Goal: Check status: Check status

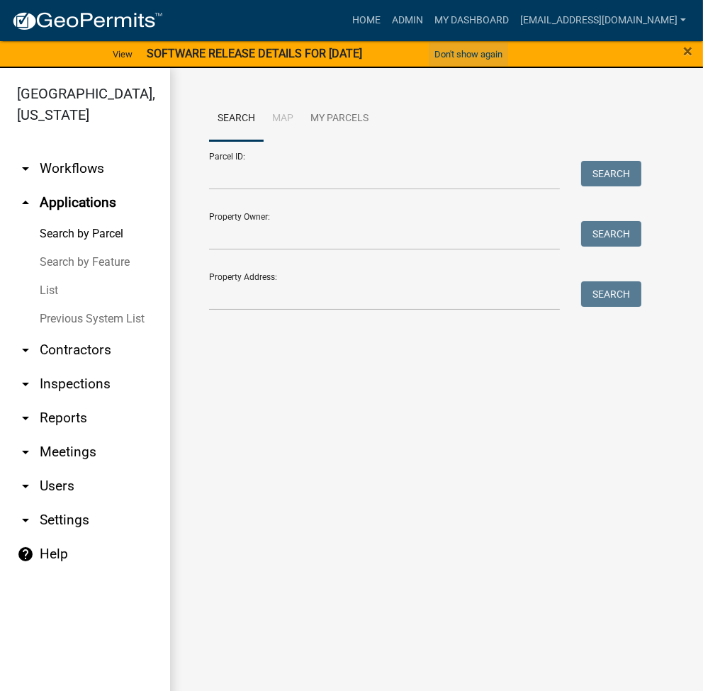
click at [451, 47] on button "Don't show again" at bounding box center [468, 54] width 79 height 23
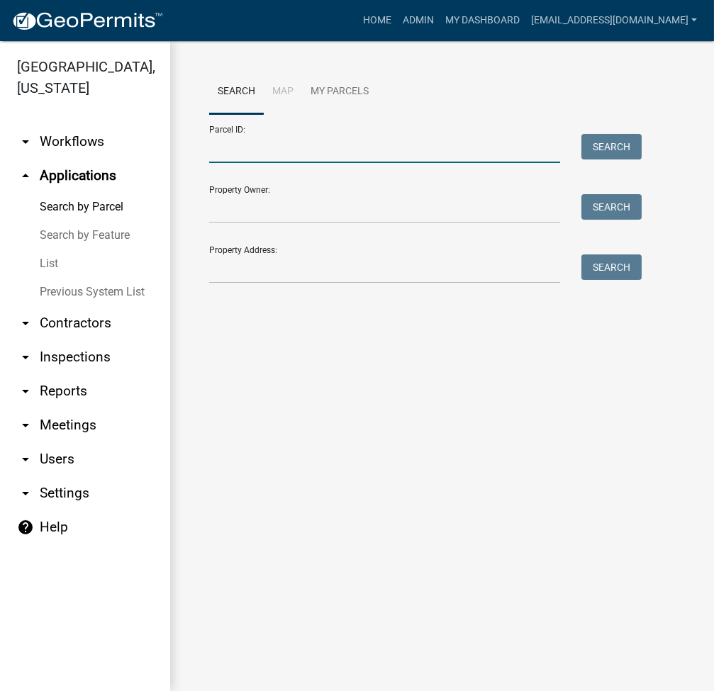
click at [346, 141] on input "Parcel ID:" at bounding box center [384, 148] width 351 height 29
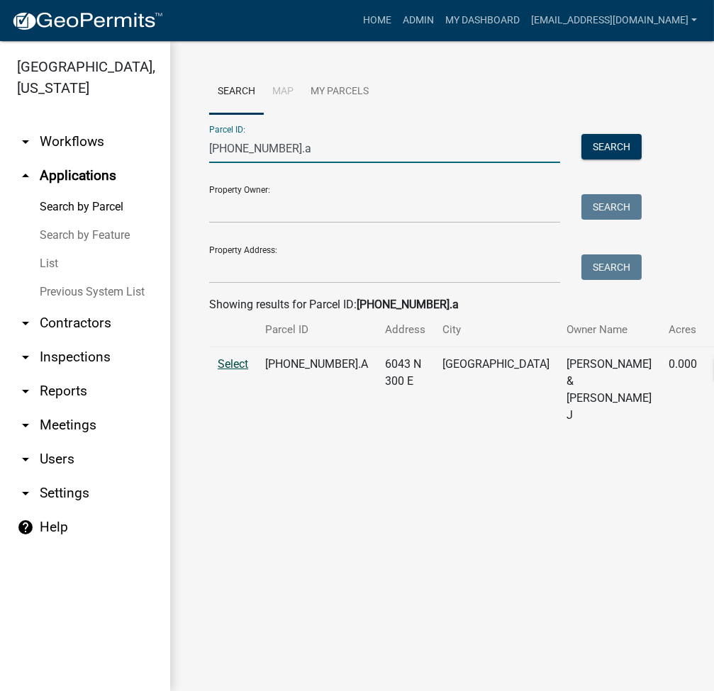
type input "[PHONE_NUMBER].a"
click at [230, 371] on span "Select" at bounding box center [233, 363] width 30 height 13
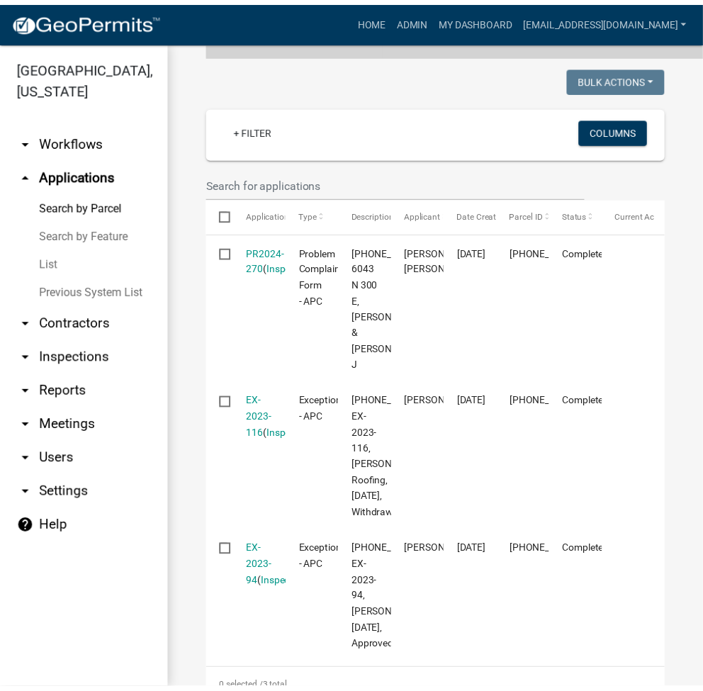
scroll to position [567, 0]
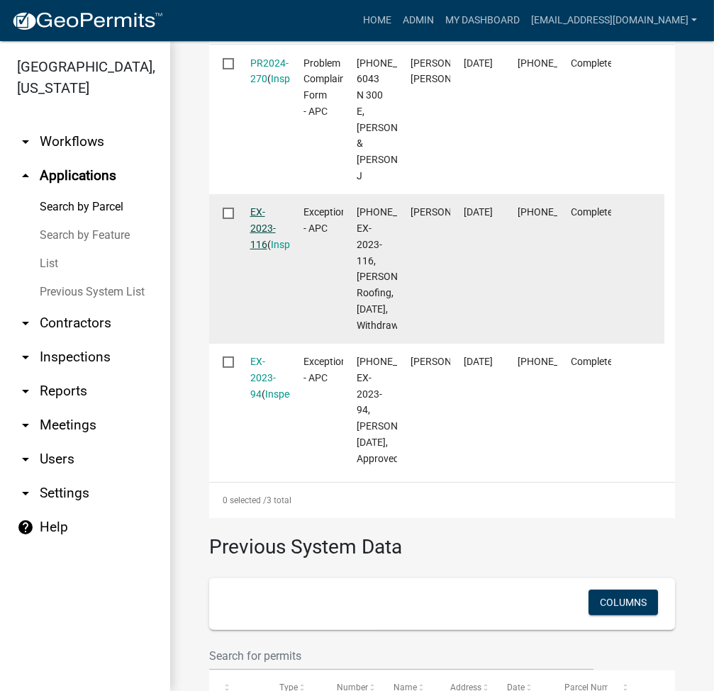
click at [262, 250] on link "EX-2023-116" at bounding box center [263, 228] width 26 height 44
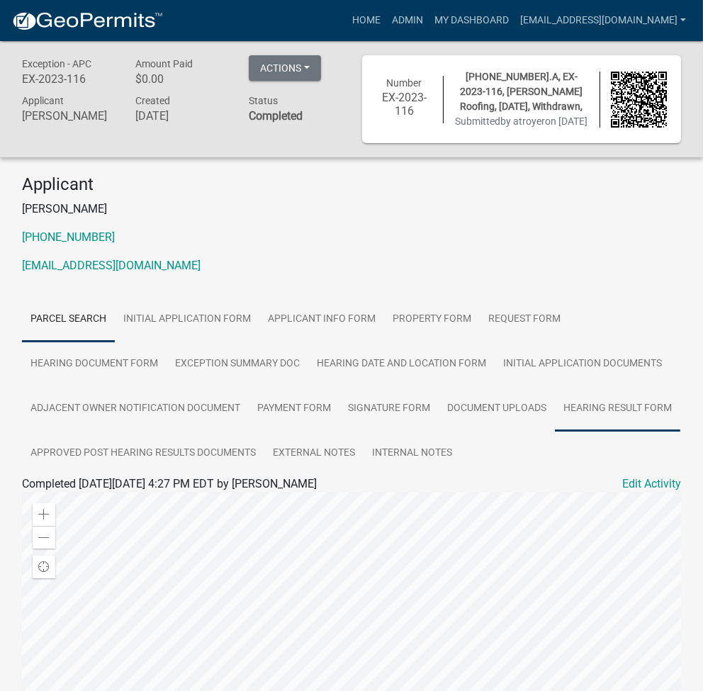
click at [658, 418] on link "Hearing Result Form" at bounding box center [617, 408] width 125 height 45
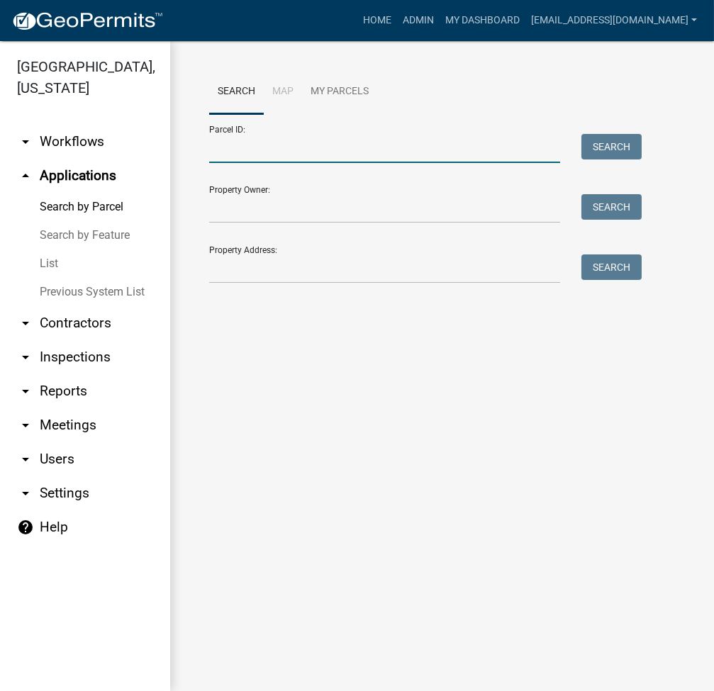
click at [225, 154] on input "Parcel ID:" at bounding box center [384, 148] width 351 height 29
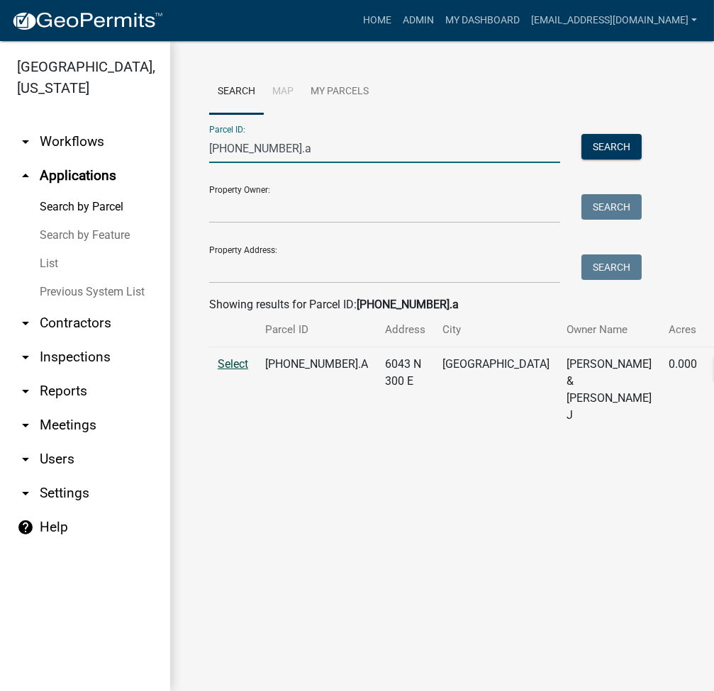
type input "[PHONE_NUMBER].a"
click at [226, 371] on span "Select" at bounding box center [233, 363] width 30 height 13
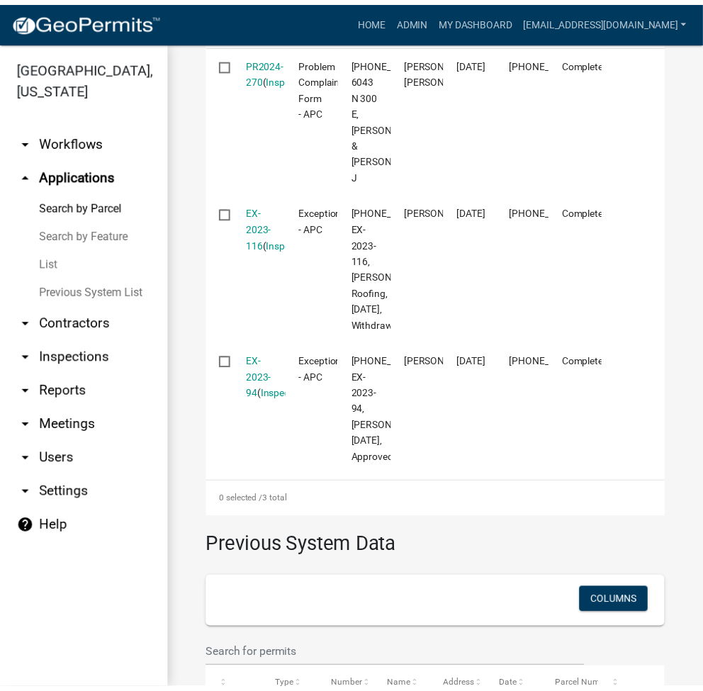
scroll to position [755, 0]
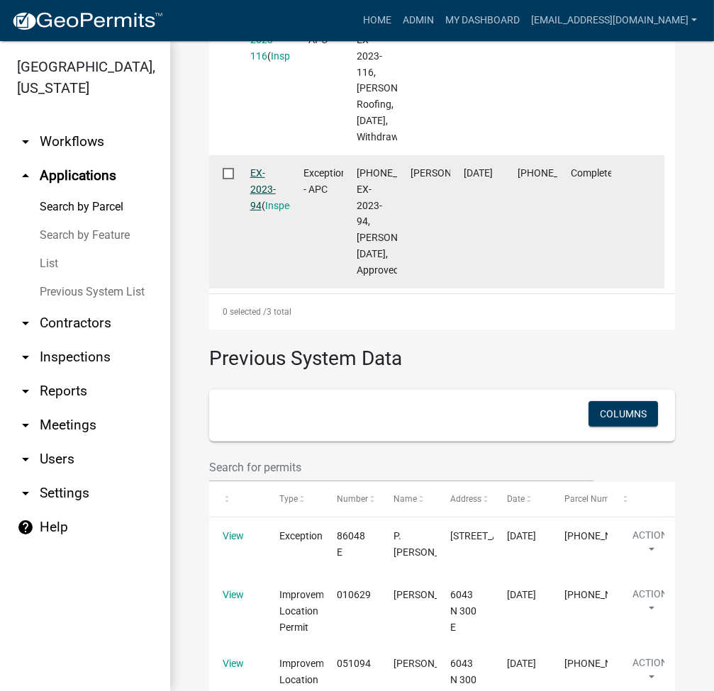
click at [255, 211] on link "EX-2023-94" at bounding box center [263, 189] width 26 height 44
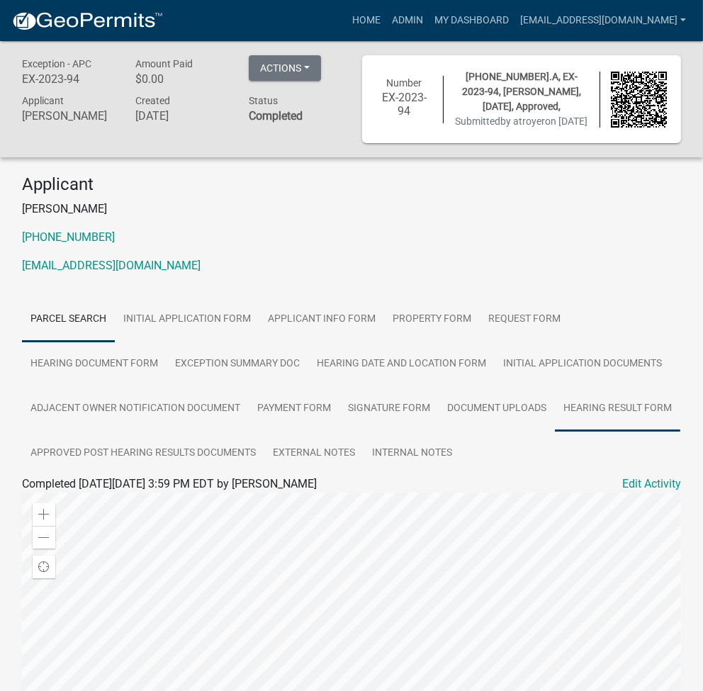
click at [648, 420] on link "Hearing Result Form" at bounding box center [617, 408] width 125 height 45
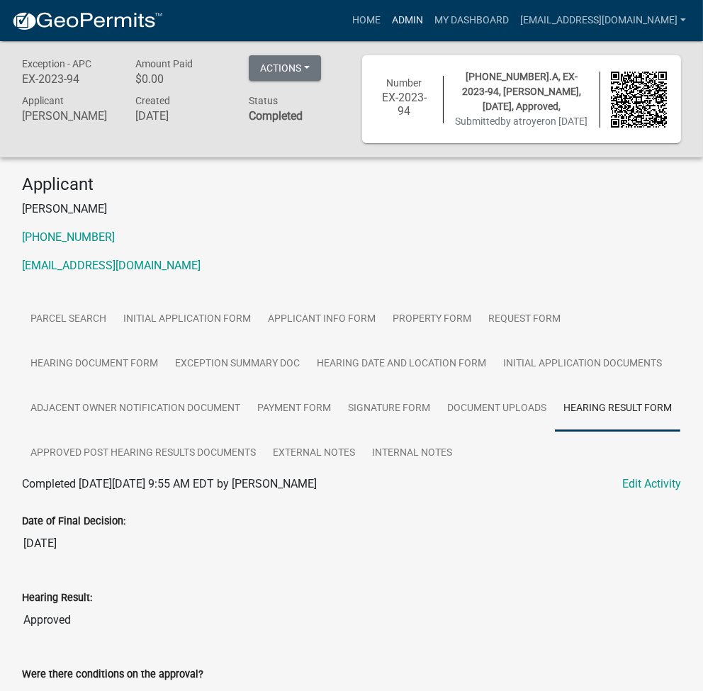
click at [429, 22] on link "Admin" at bounding box center [407, 20] width 43 height 27
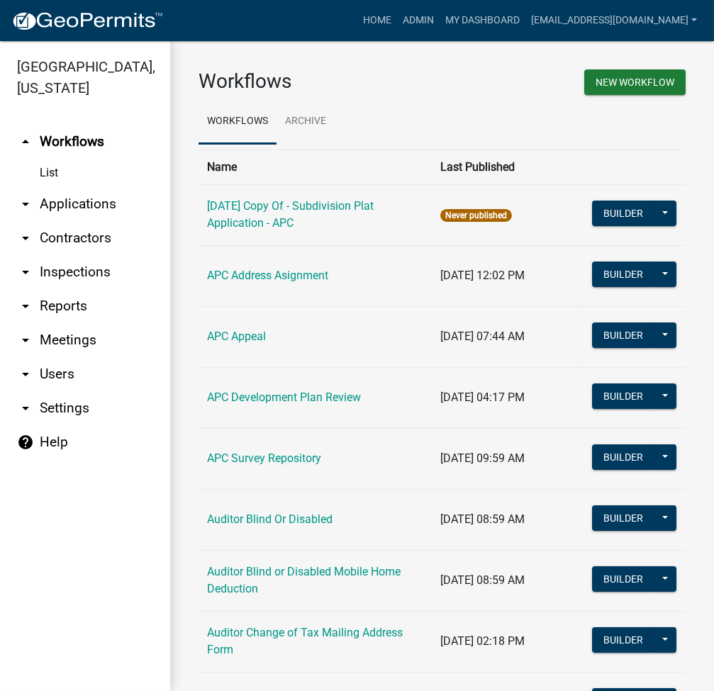
click at [74, 215] on link "arrow_drop_down Applications" at bounding box center [85, 204] width 170 height 34
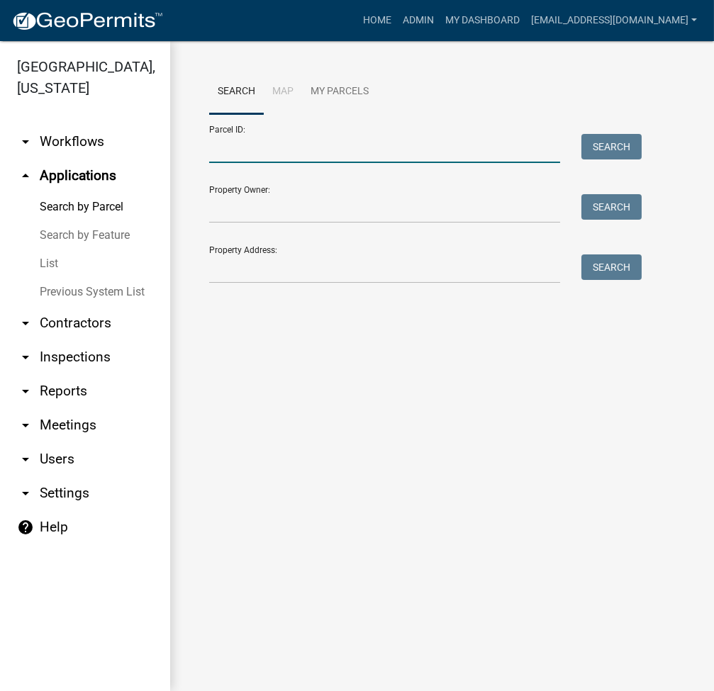
click at [289, 150] on input "Parcel ID:" at bounding box center [384, 148] width 351 height 29
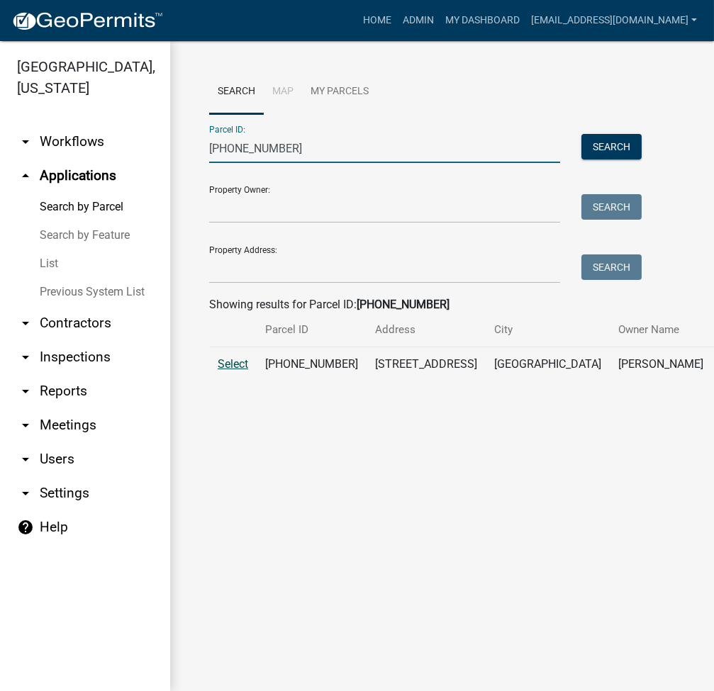
type input "[PHONE_NUMBER]"
click at [243, 371] on span "Select" at bounding box center [233, 363] width 30 height 13
